Goal: Information Seeking & Learning: Find specific fact

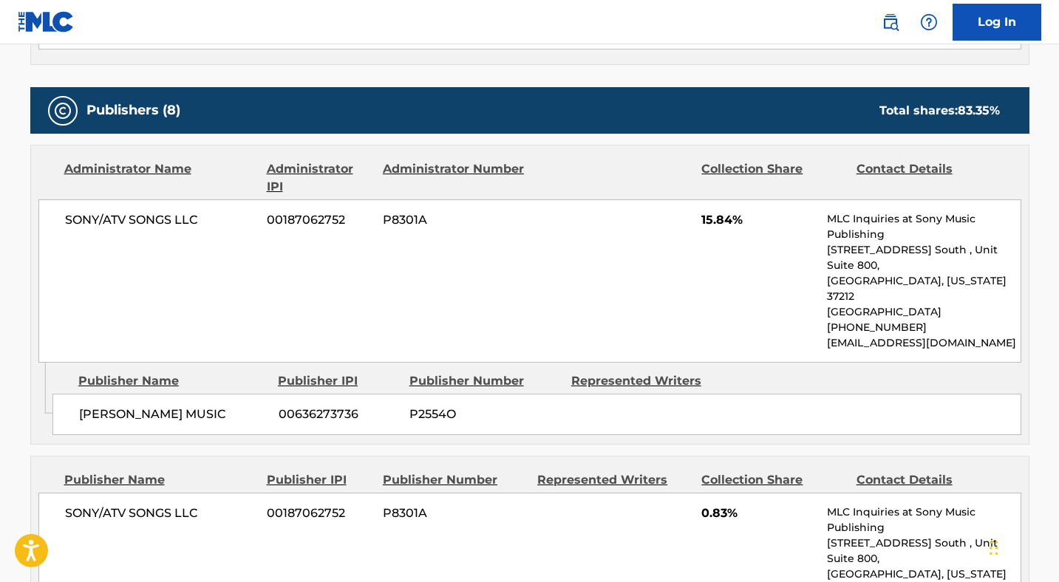
scroll to position [460, 0]
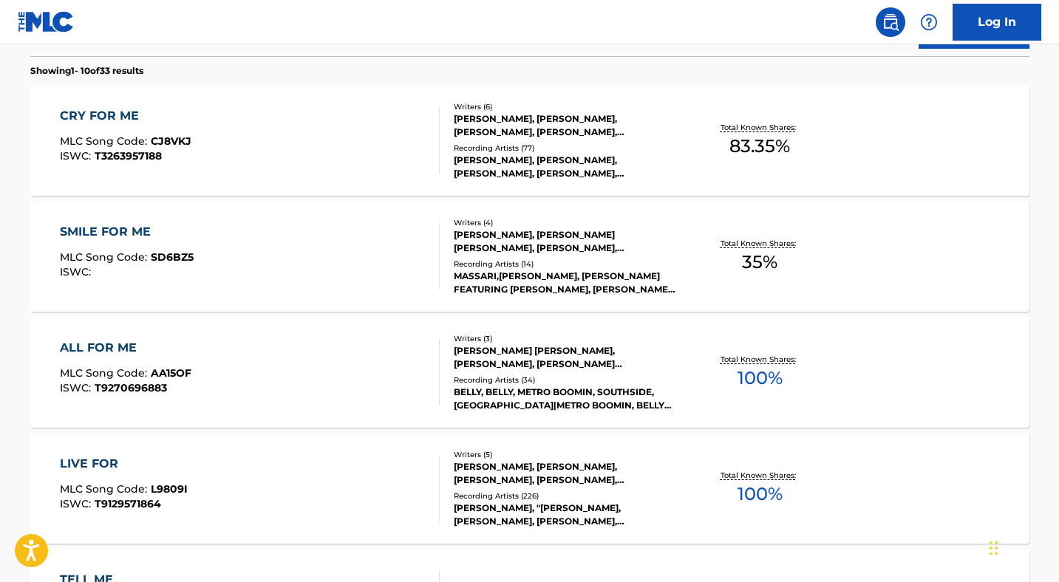
scroll to position [263, 0]
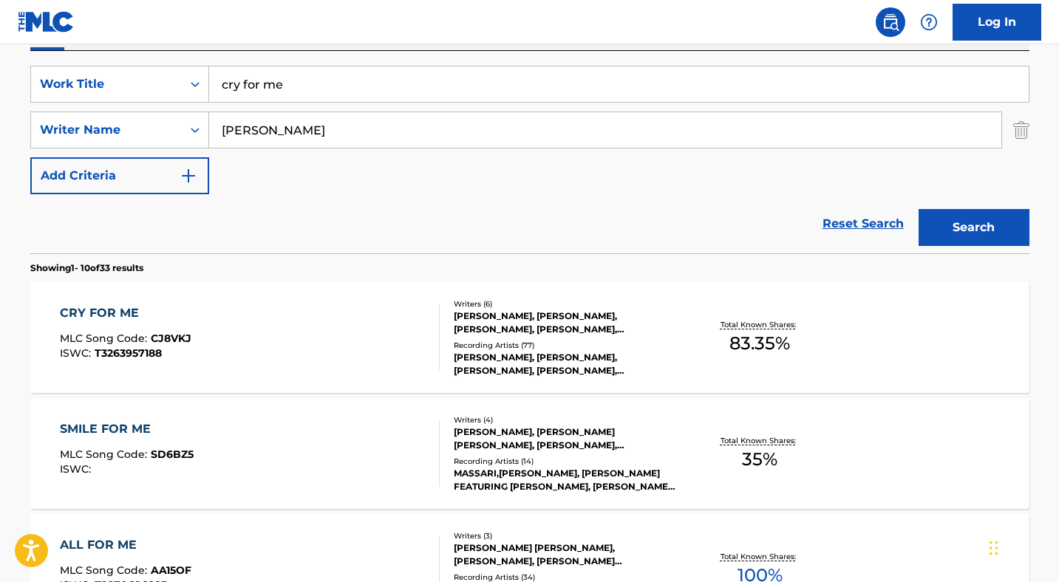
click at [250, 80] on input "cry for me" at bounding box center [618, 83] width 819 height 35
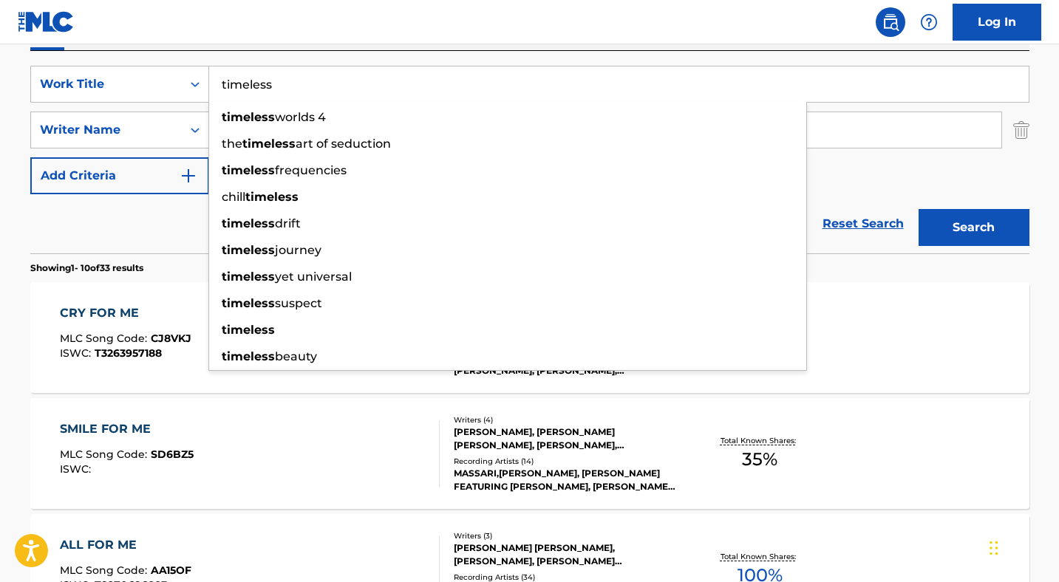
type input "timeless"
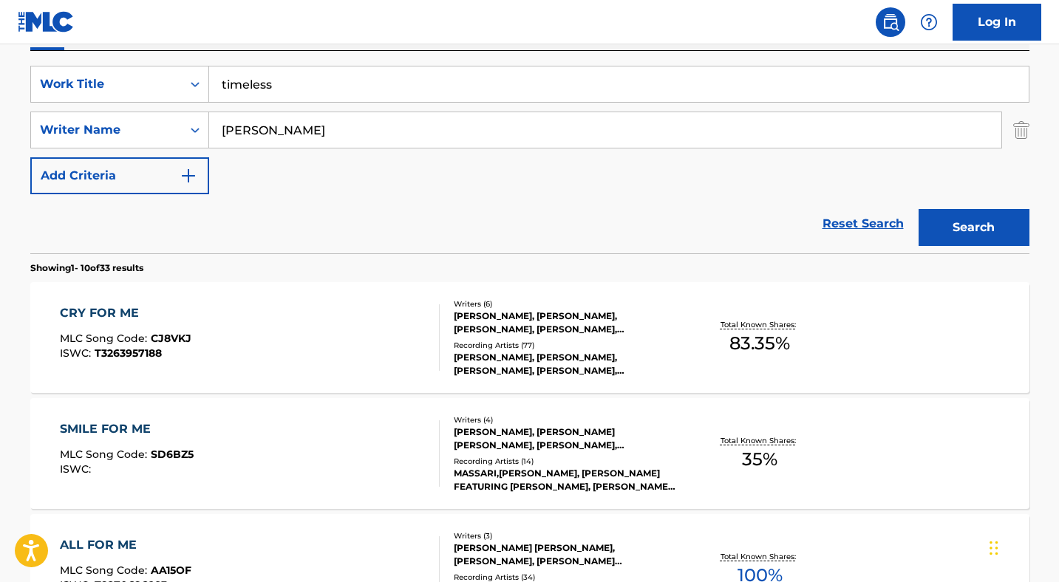
click at [903, 117] on input "[PERSON_NAME]" at bounding box center [605, 129] width 792 height 35
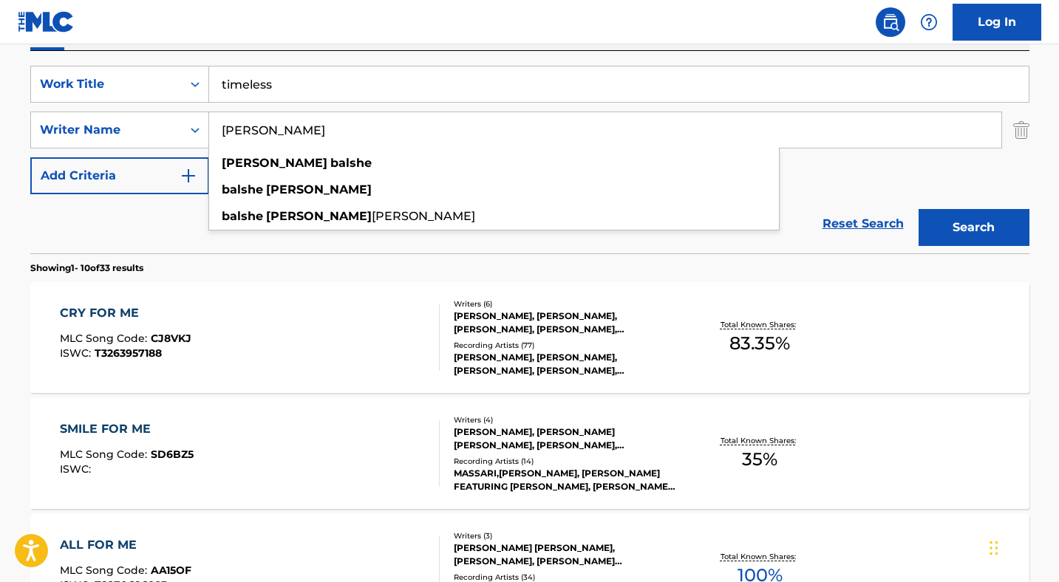
click at [288, 123] on input "[PERSON_NAME]" at bounding box center [605, 129] width 792 height 35
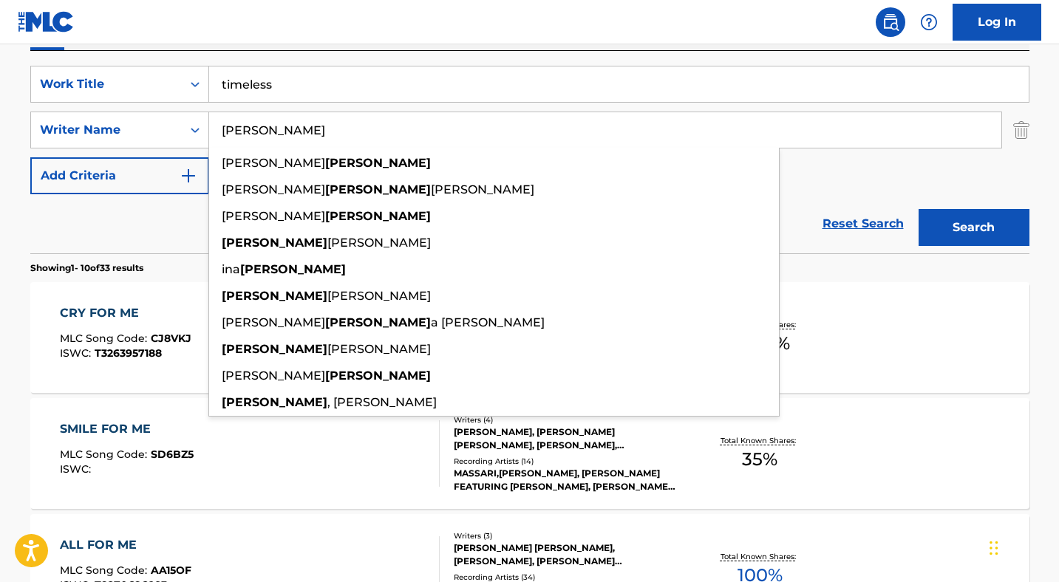
click at [918, 209] on button "Search" at bounding box center [973, 227] width 111 height 37
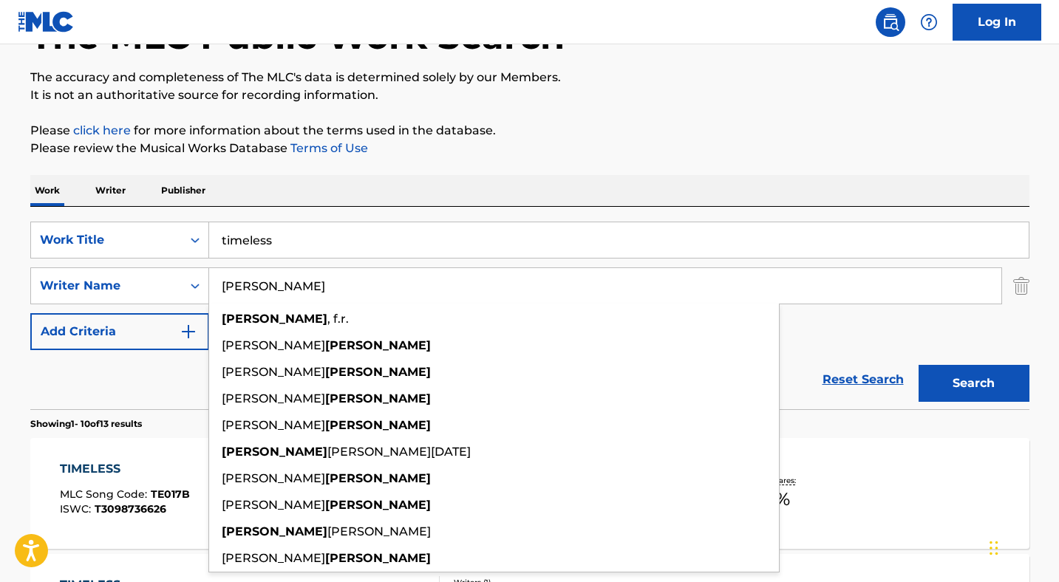
click at [909, 319] on div "SearchWithCriteria1e91803b-a6a4-4dca-bbfe-18c9e5100d32 Work Title timeless Sear…" at bounding box center [529, 286] width 999 height 129
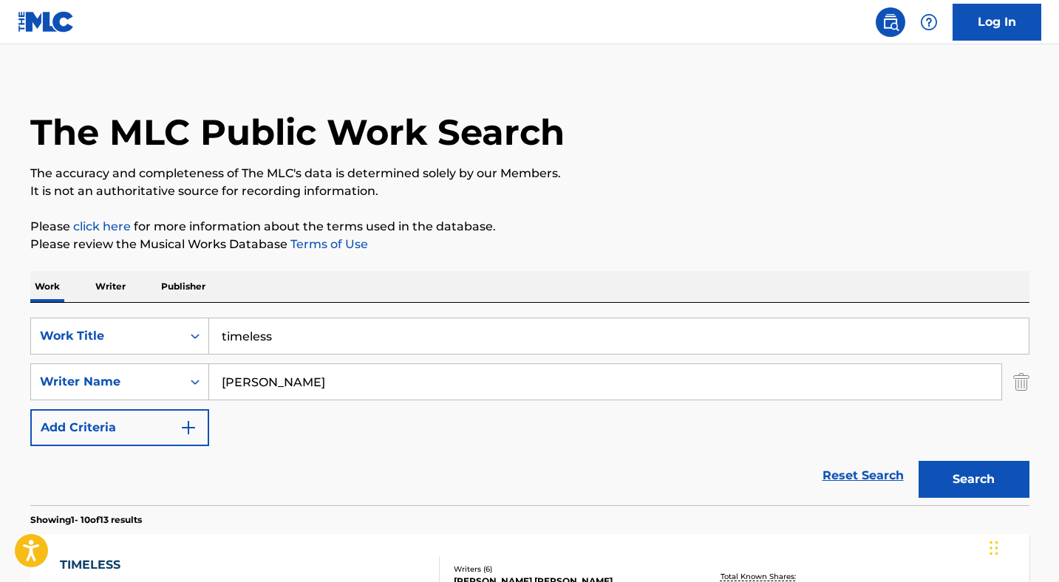
scroll to position [10, 0]
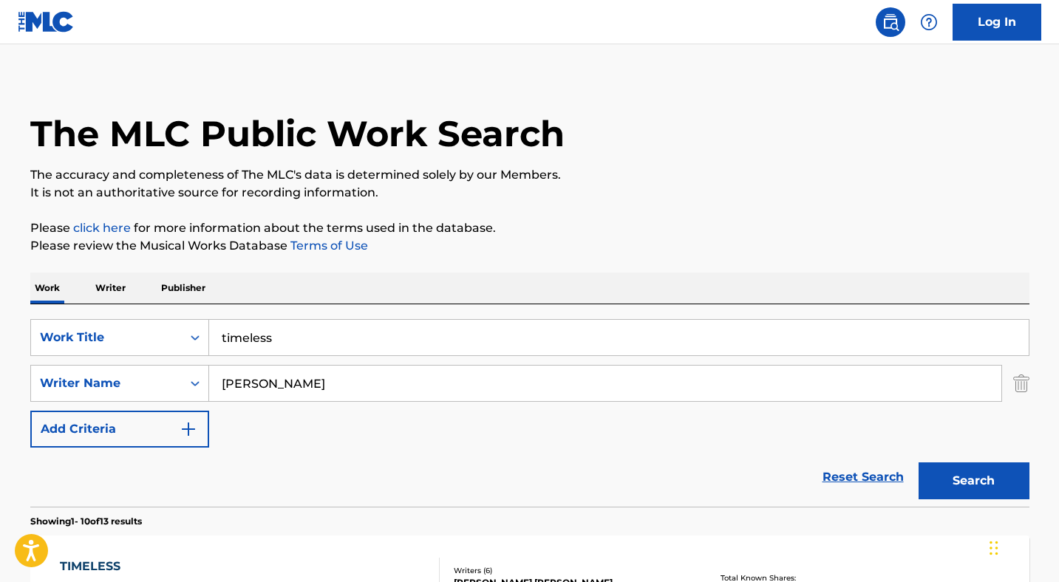
click at [236, 388] on input "[PERSON_NAME]" at bounding box center [605, 383] width 792 height 35
click at [236, 379] on input "[PERSON_NAME]" at bounding box center [605, 383] width 792 height 35
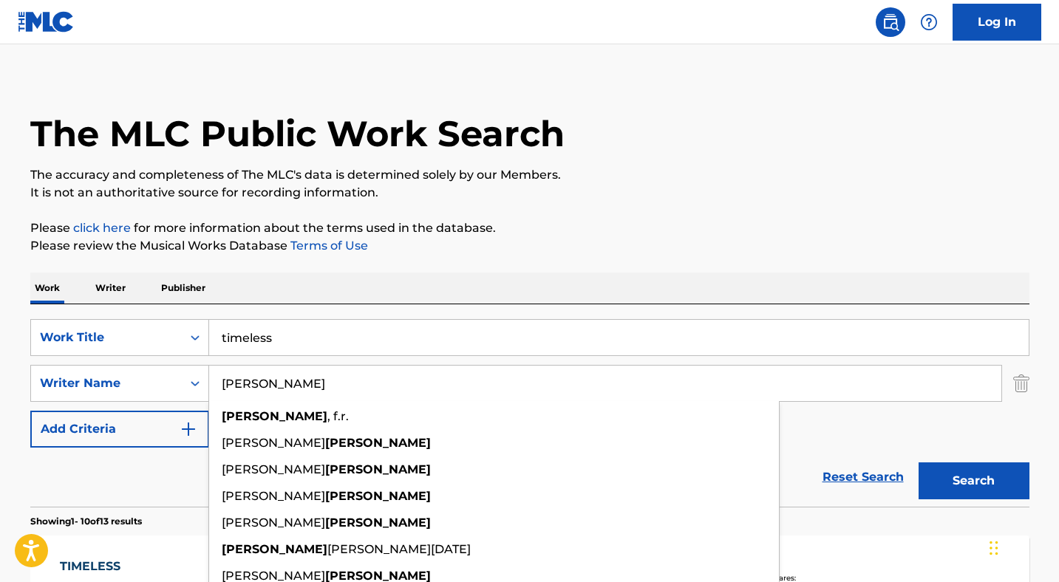
click at [251, 384] on input "[PERSON_NAME]" at bounding box center [605, 383] width 792 height 35
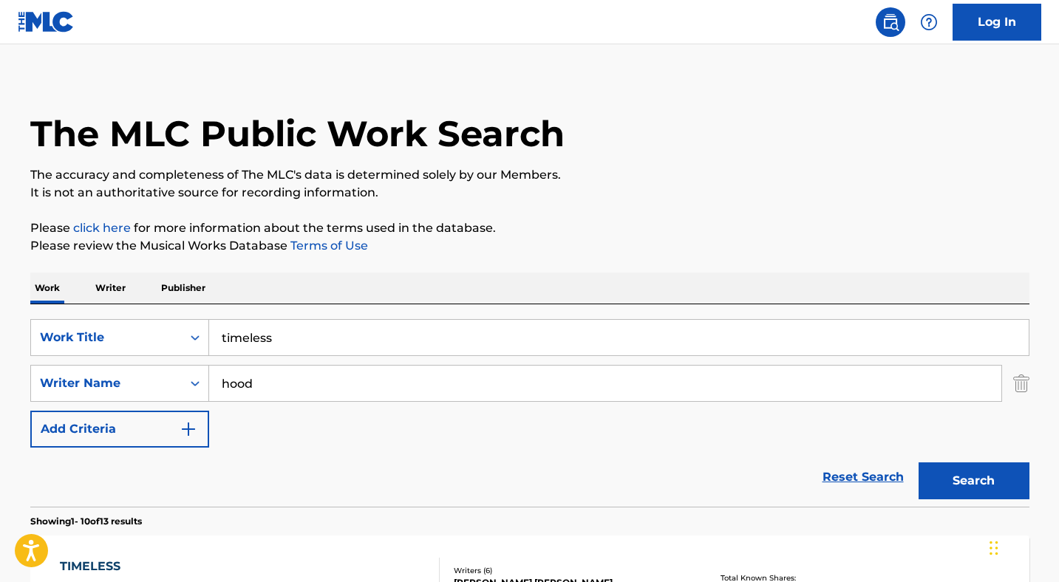
type input "hood"
click at [918, 462] on button "Search" at bounding box center [973, 480] width 111 height 37
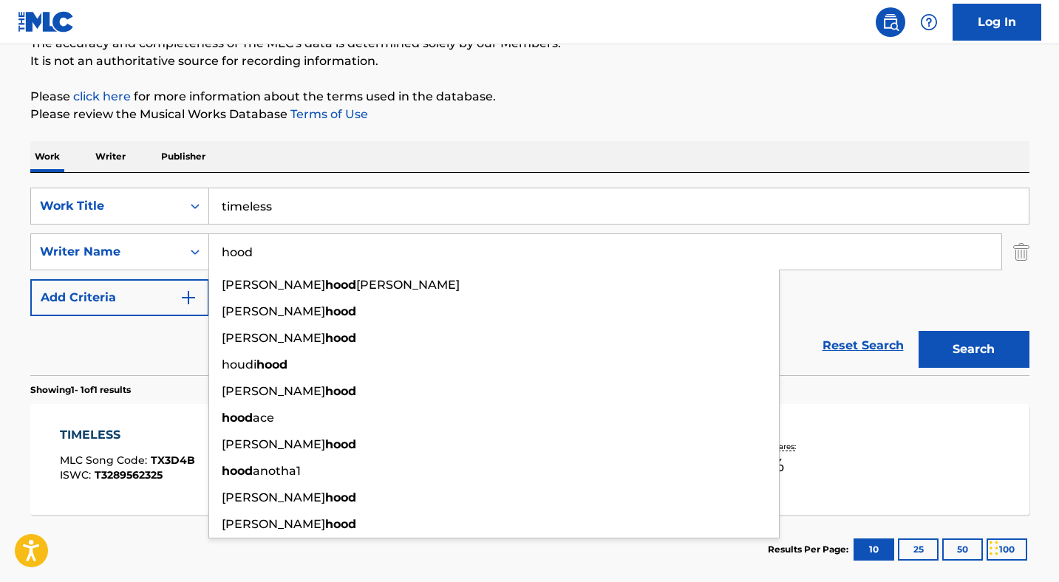
scroll to position [191, 0]
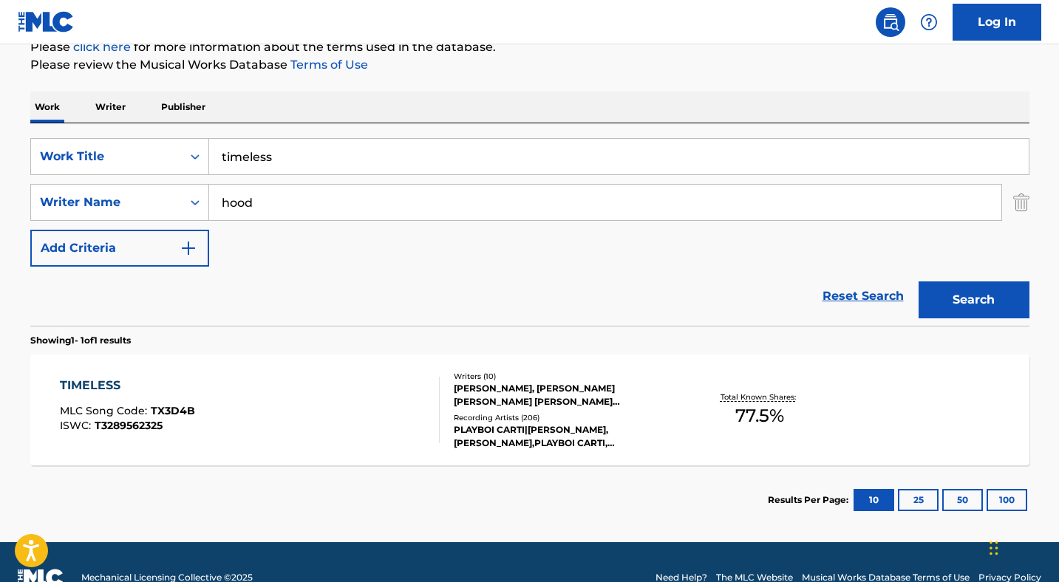
click at [939, 378] on div "TIMELESS MLC Song Code : TX3D4B ISWC : T3289562325 Writers ( 10 ) [PERSON_NAME]…" at bounding box center [529, 410] width 999 height 111
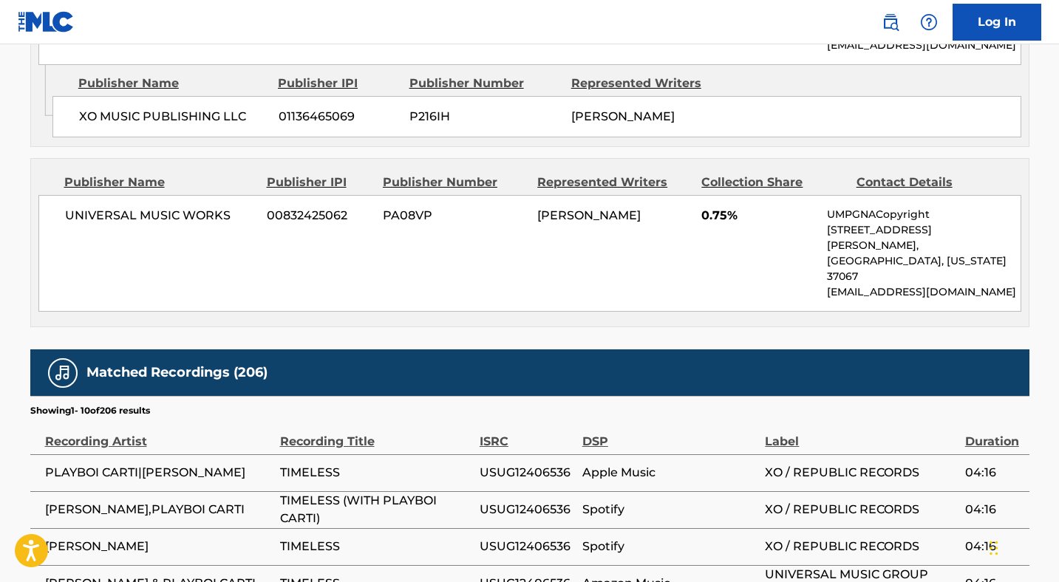
scroll to position [2666, 0]
